Goal: Task Accomplishment & Management: Use online tool/utility

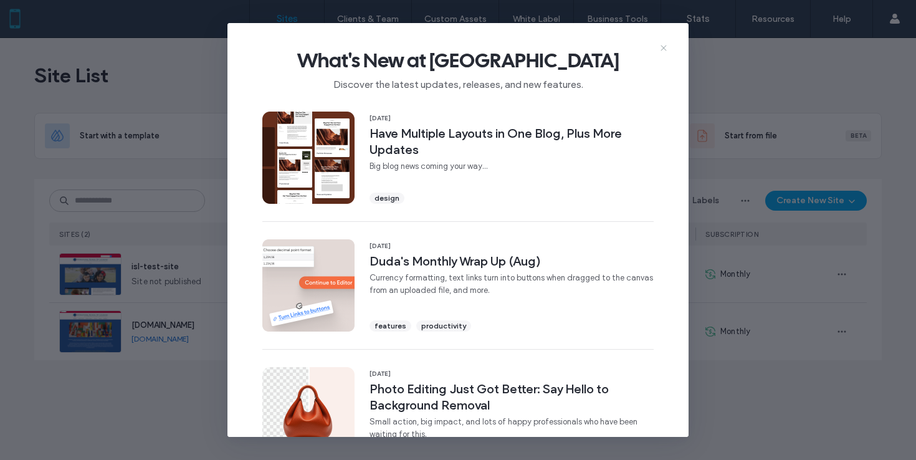
click at [665, 50] on icon at bounding box center [664, 48] width 10 height 10
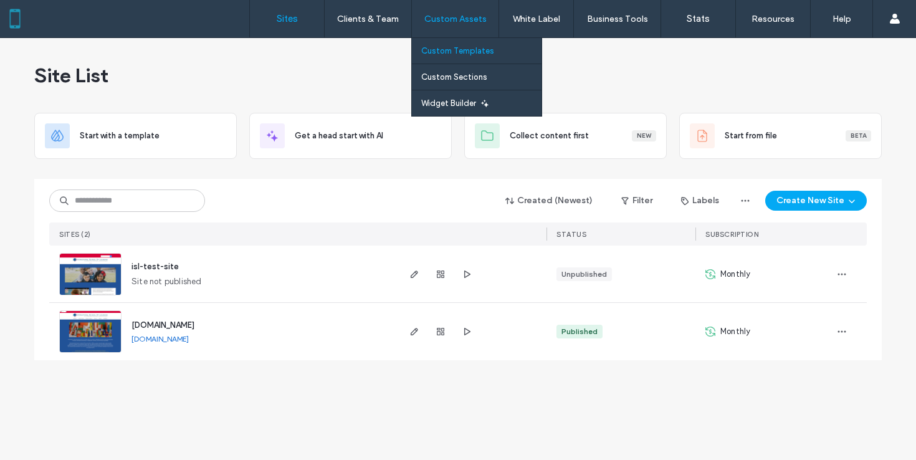
click at [464, 52] on label "Custom Templates" at bounding box center [457, 50] width 73 height 9
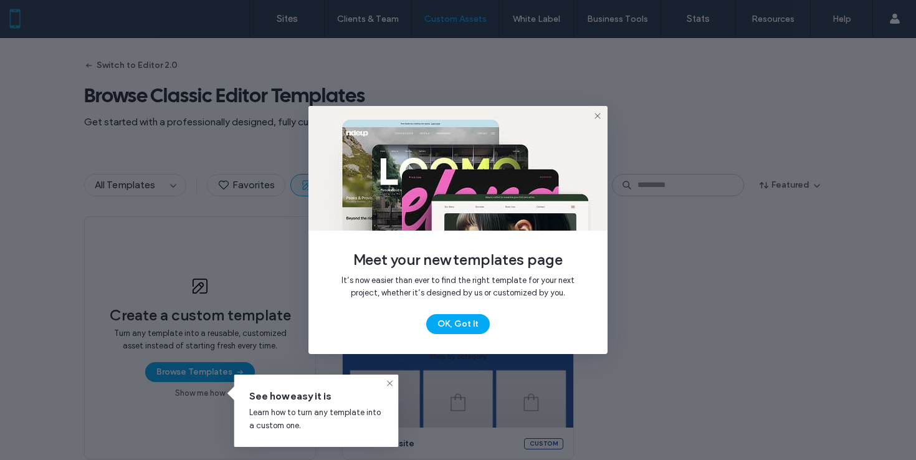
click at [596, 112] on icon at bounding box center [598, 116] width 10 height 10
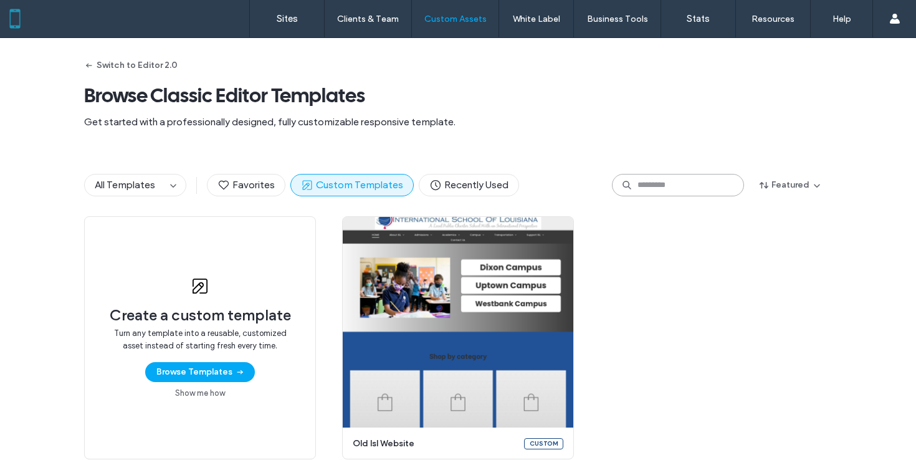
click at [683, 186] on input at bounding box center [678, 185] width 132 height 22
paste input "**********"
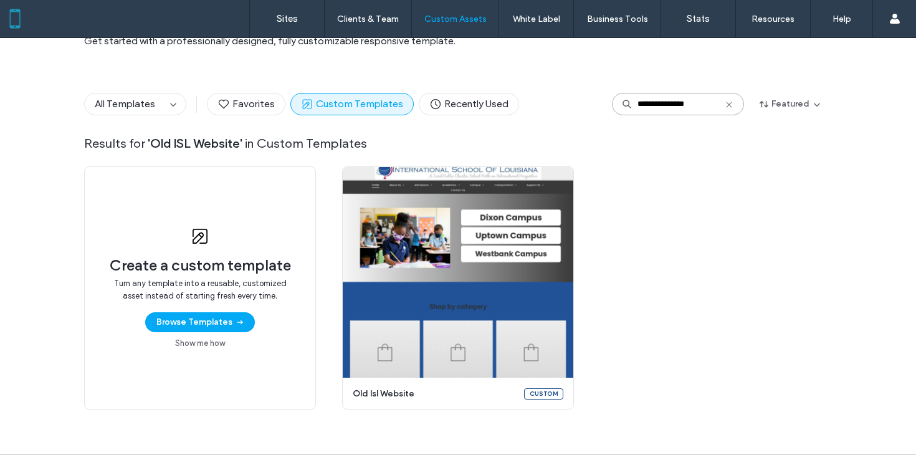
scroll to position [112, 0]
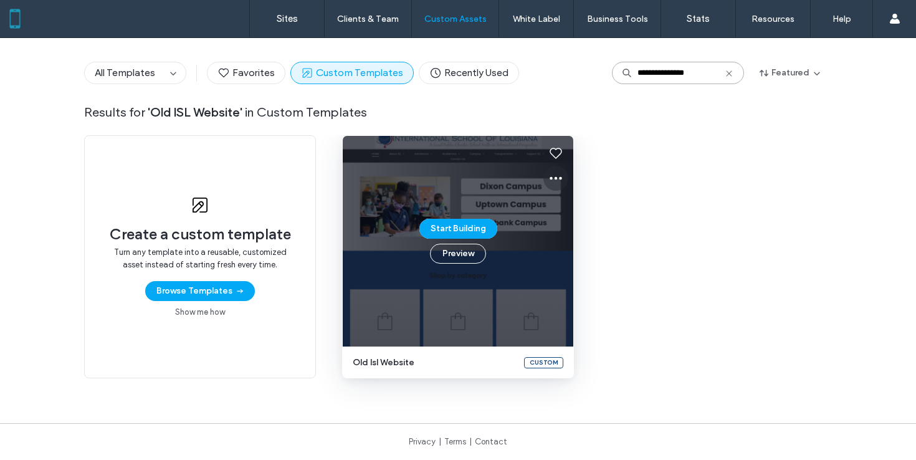
type input "**********"
click at [555, 176] on icon at bounding box center [555, 178] width 15 height 15
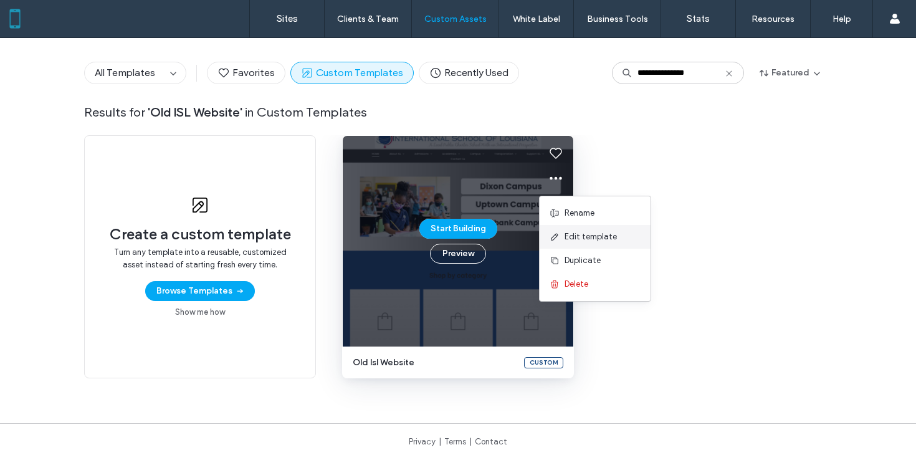
click at [580, 241] on span "Edit template" at bounding box center [591, 237] width 52 height 12
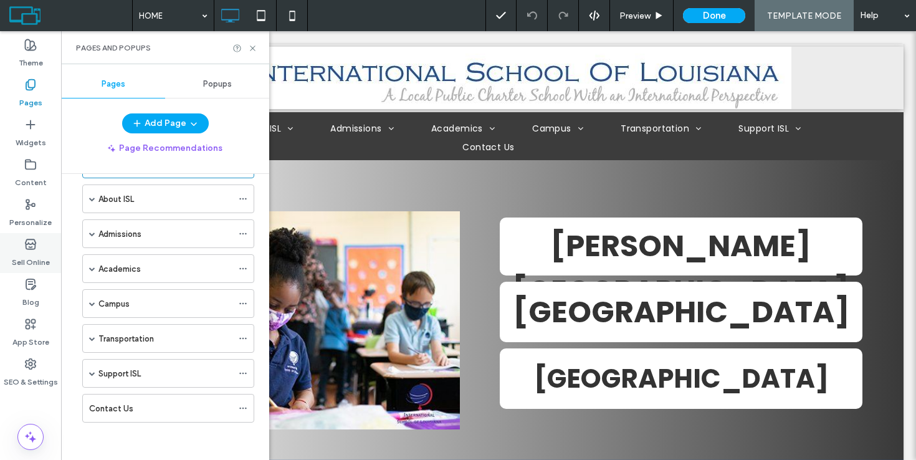
click at [39, 246] on div "Sell Online" at bounding box center [30, 253] width 61 height 40
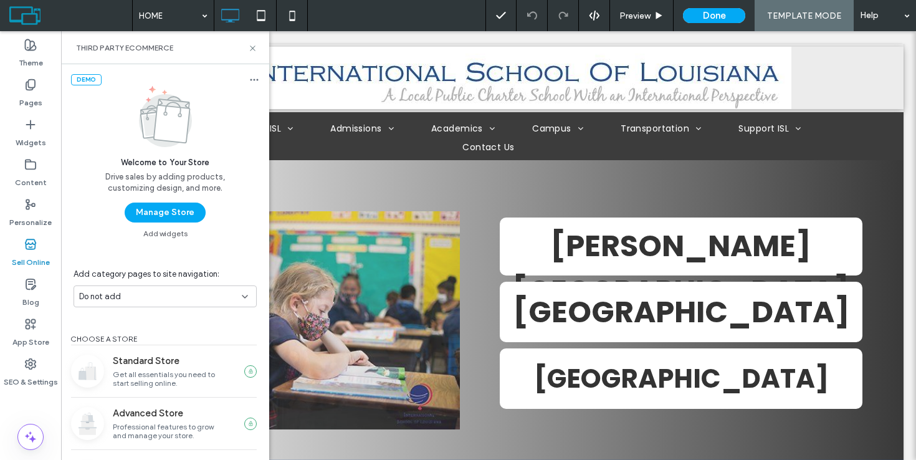
scroll to position [84, 0]
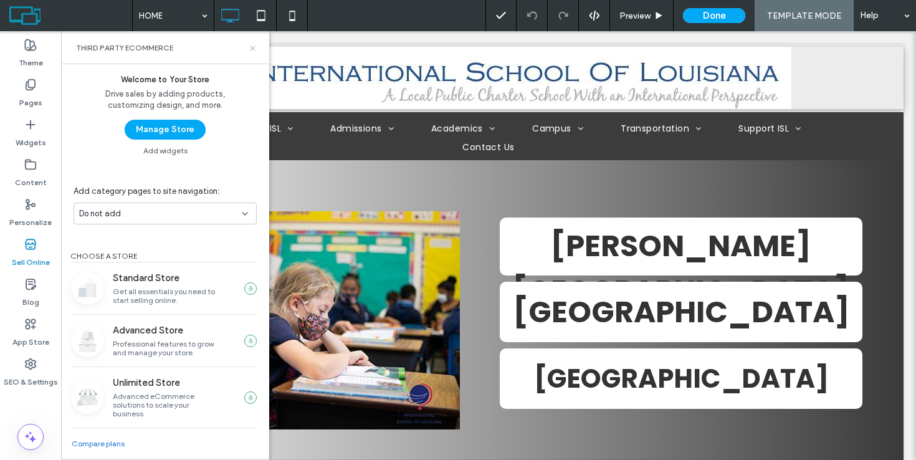
click at [251, 47] on icon at bounding box center [252, 48] width 9 height 9
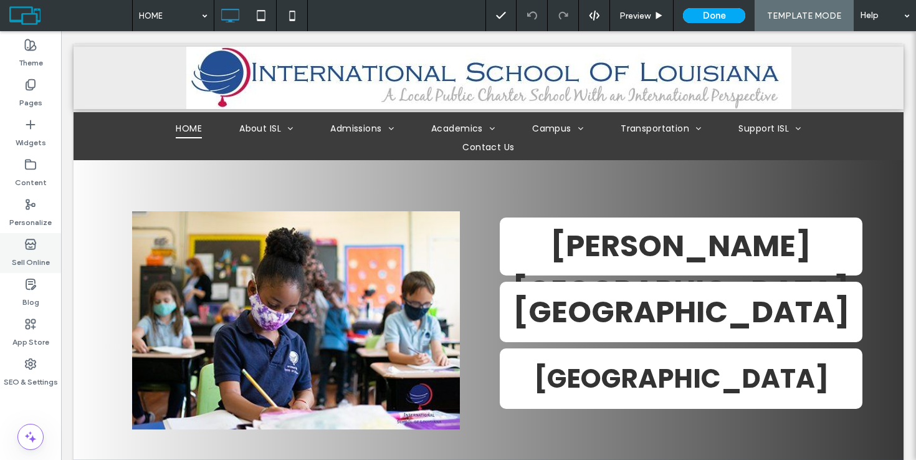
click at [23, 249] on div "Sell Online" at bounding box center [30, 253] width 61 height 40
